Goal: Task Accomplishment & Management: Manage account settings

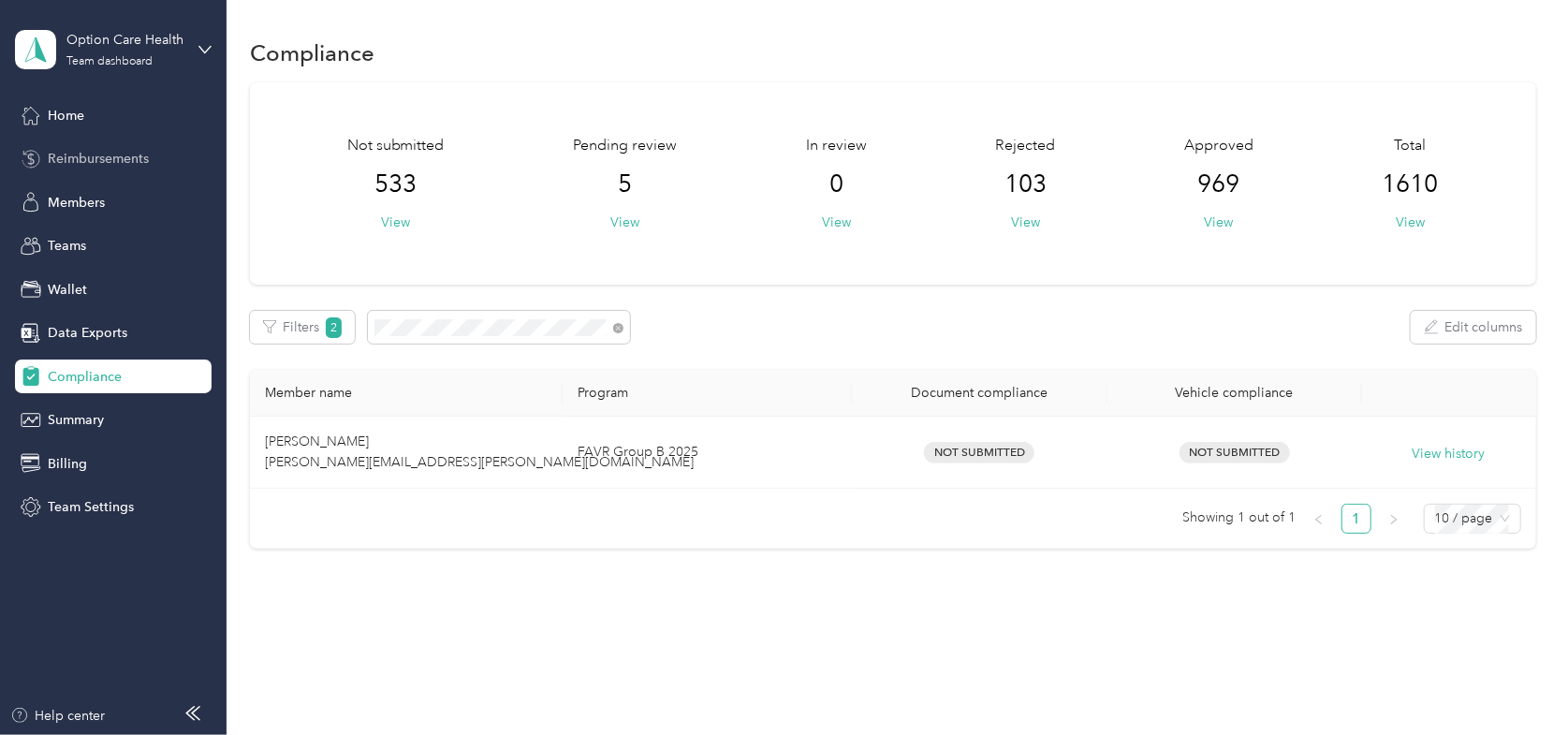
click at [71, 157] on span "Reimbursements" at bounding box center [98, 159] width 101 height 20
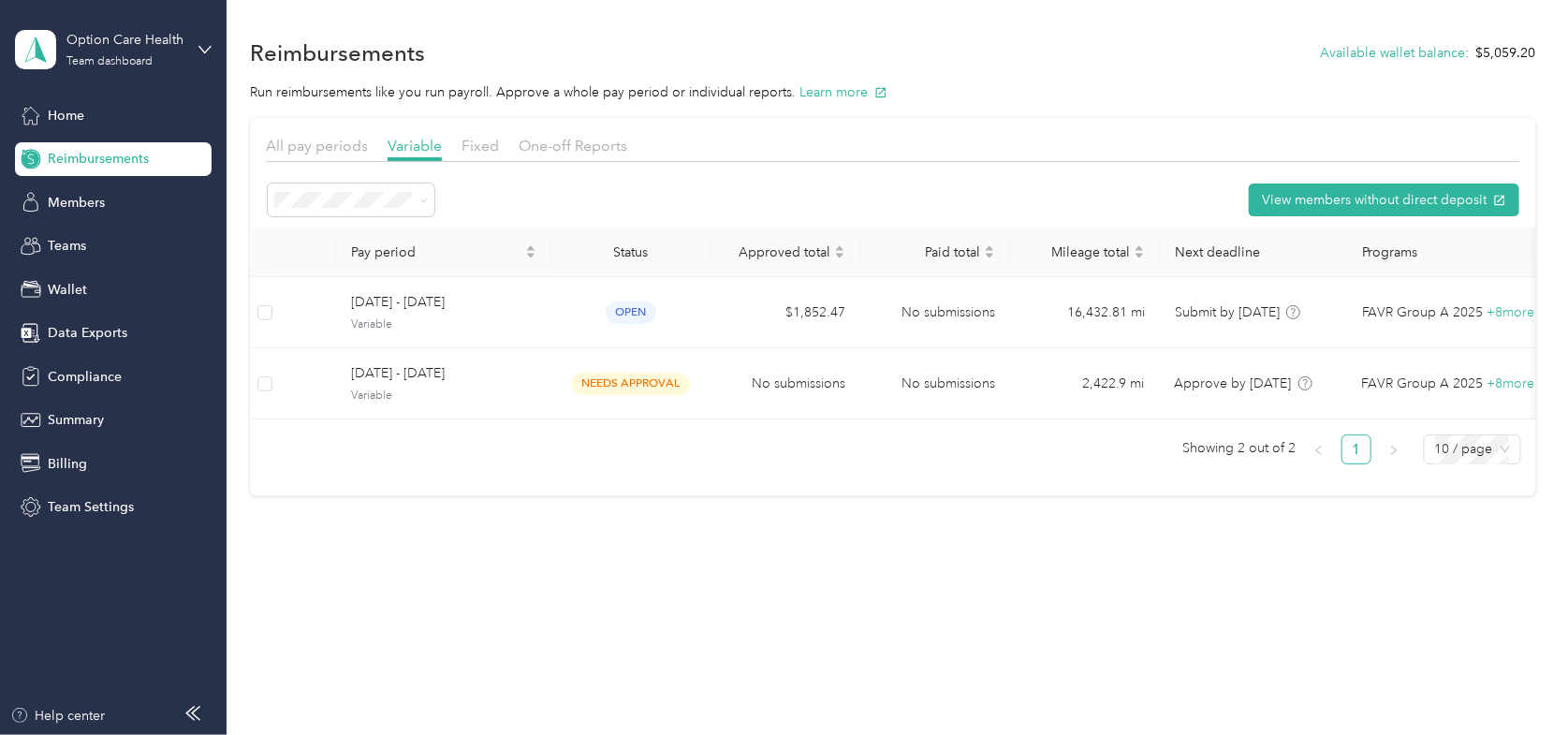
click at [455, 67] on div "Reimbursements Available wallet balance : $5,059.20" at bounding box center [893, 51] width 1287 height 39
click at [559, 32] on div "Reimbursements Available wallet balance : $5,059.20" at bounding box center [893, 51] width 1287 height 39
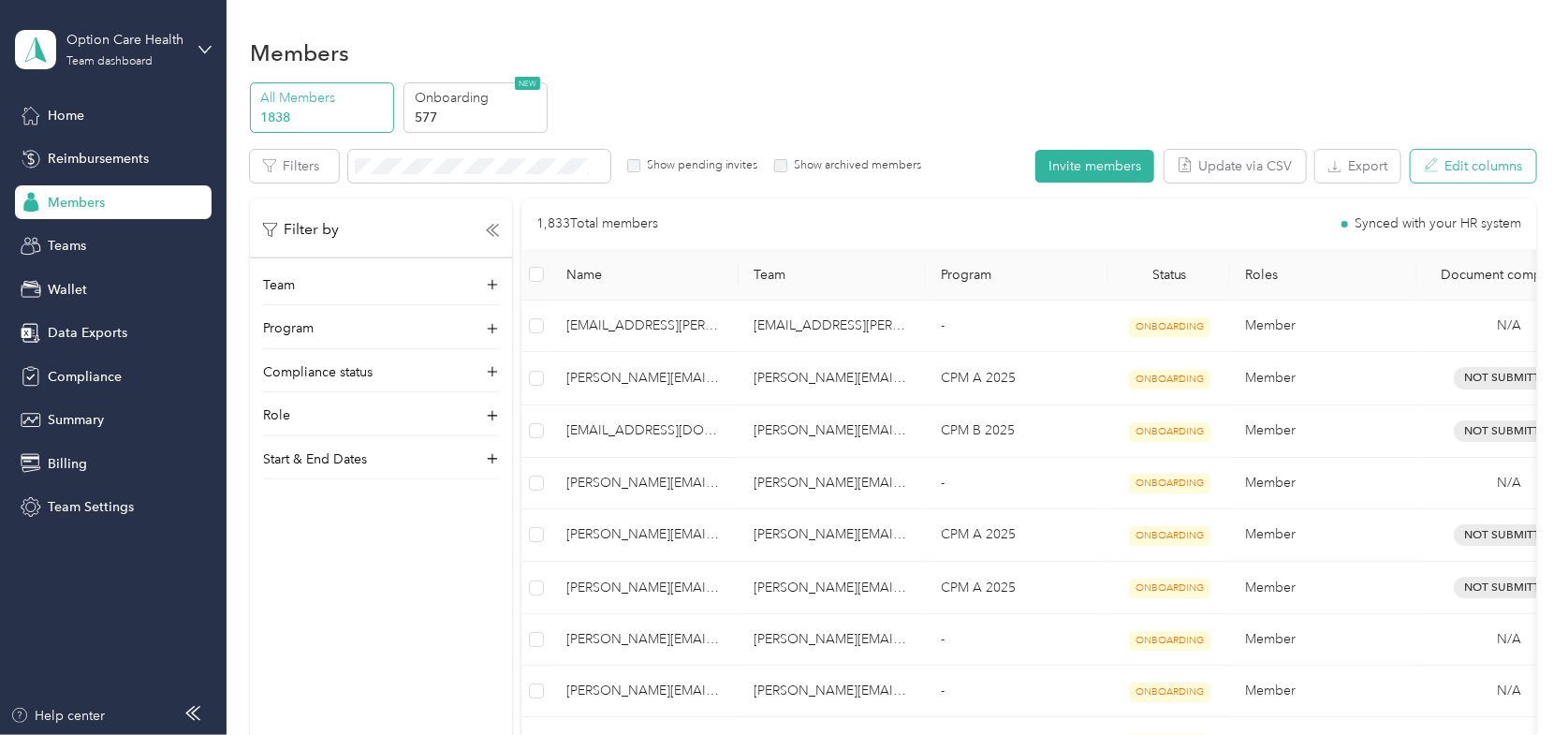
click at [1503, 174] on button "Edit columns" at bounding box center [1474, 166] width 126 height 32
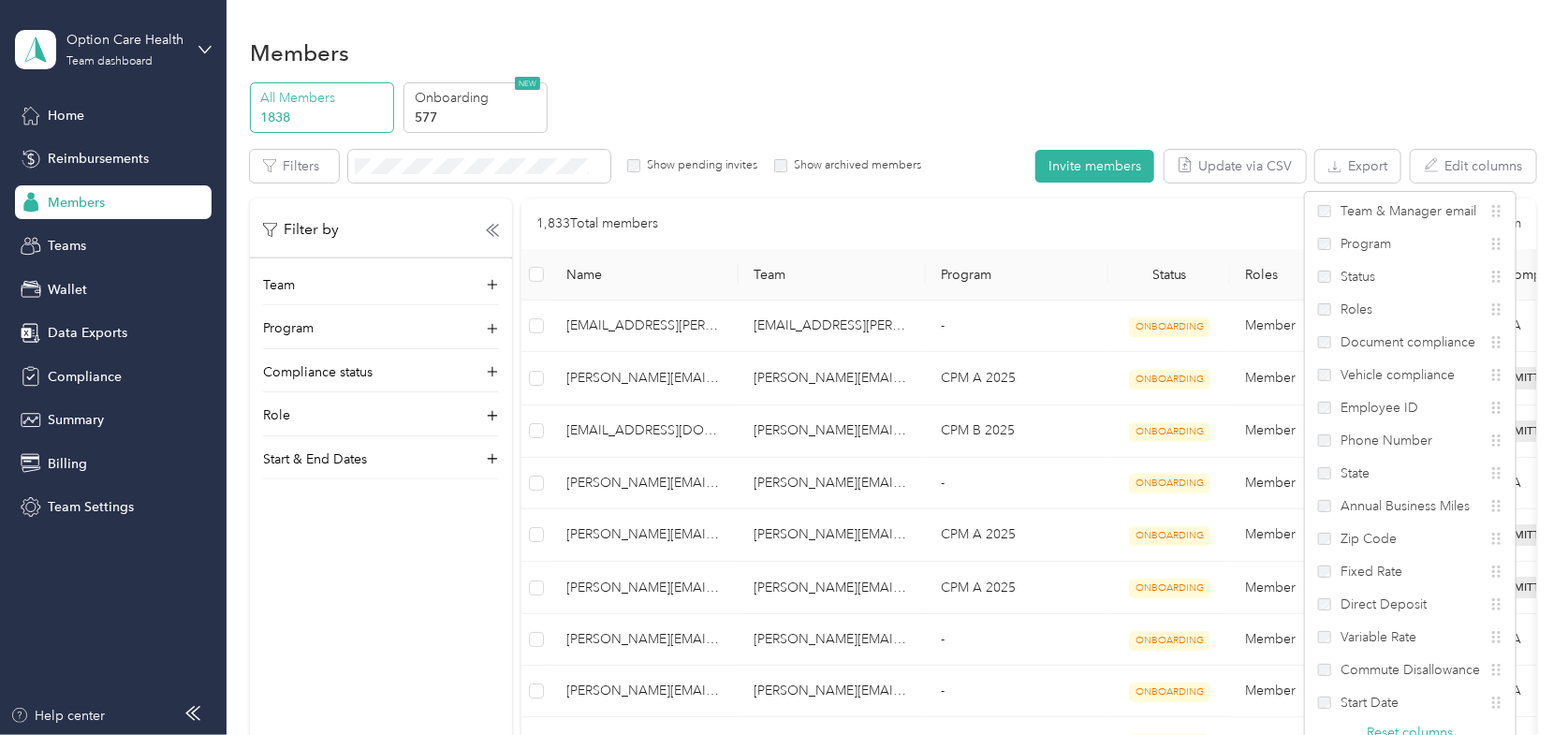
drag, startPoint x: 1010, startPoint y: 82, endPoint x: 1001, endPoint y: 83, distance: 9.1
click at [1001, 83] on div "All Members 1838 Onboarding 577 NEW" at bounding box center [893, 108] width 1287 height 51
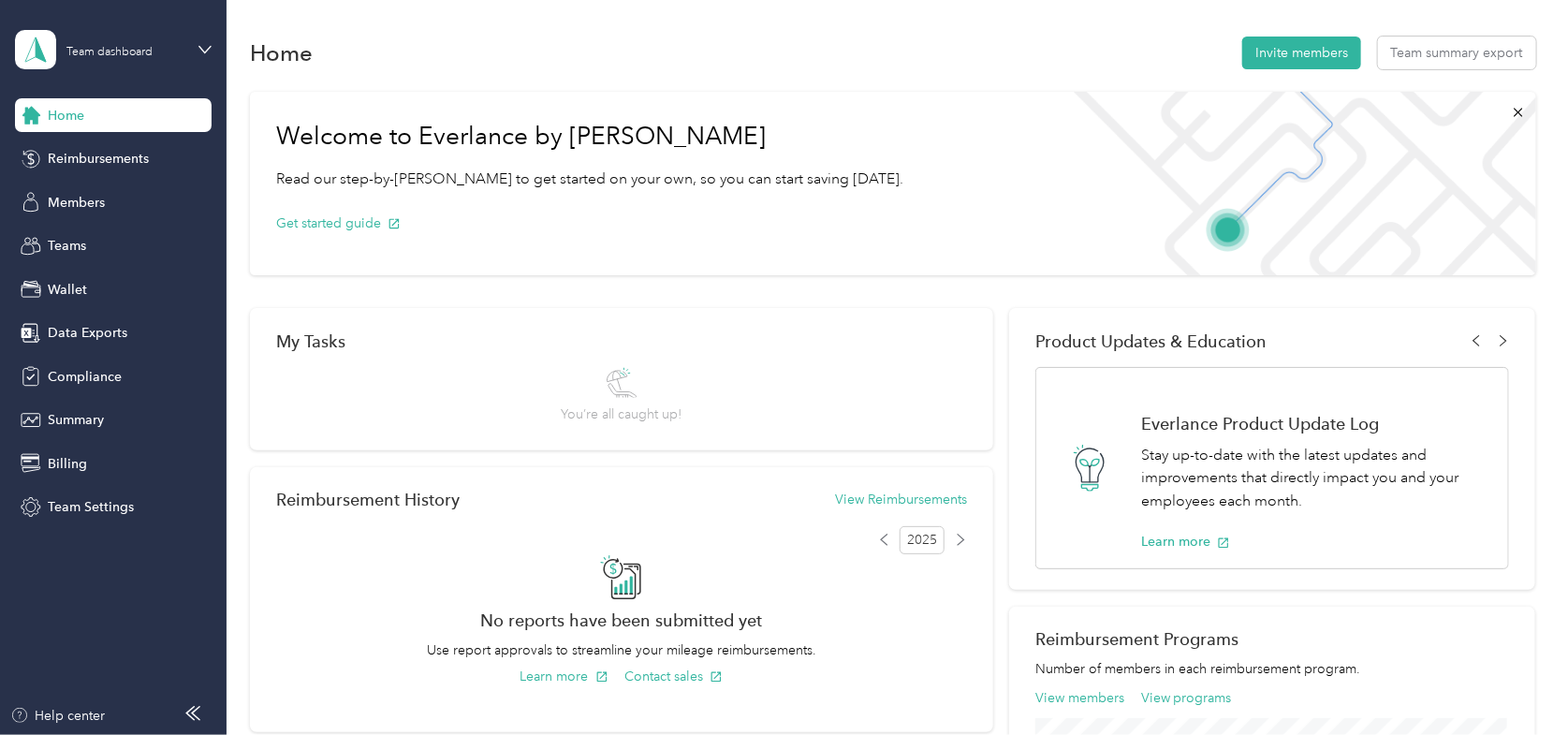
click at [65, 119] on span "Home" at bounding box center [66, 115] width 36 height 20
click at [53, 209] on span "Members" at bounding box center [76, 203] width 57 height 20
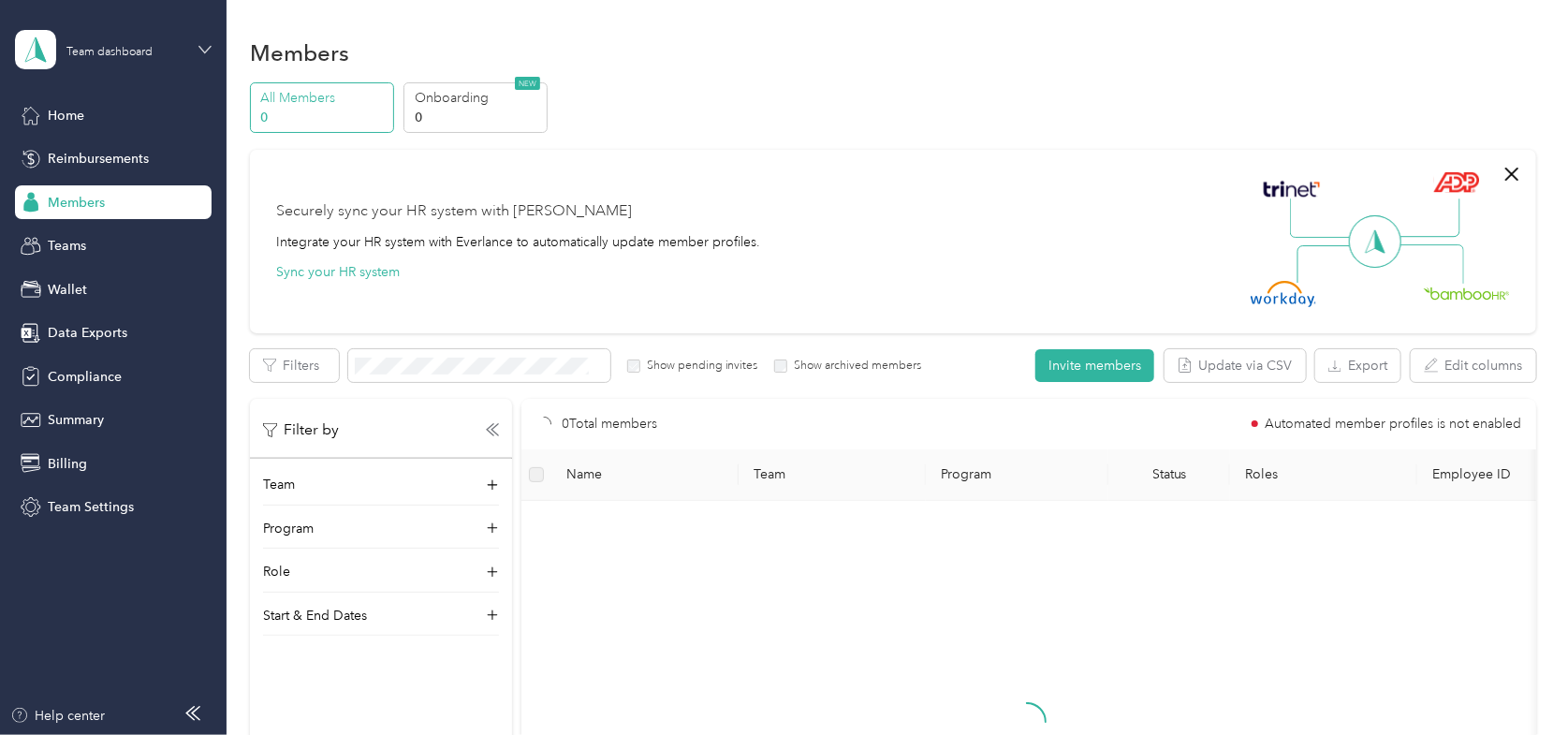
click at [200, 48] on icon at bounding box center [205, 49] width 13 height 13
click at [66, 241] on div "Log out" at bounding box center [319, 238] width 580 height 32
